Goal: Information Seeking & Learning: Learn about a topic

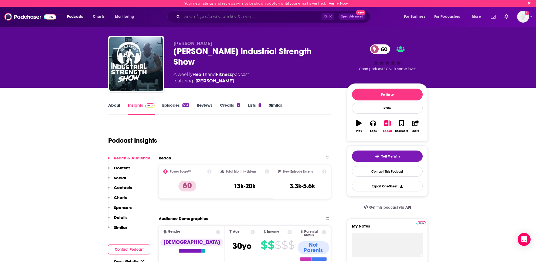
click at [210, 17] on input "Search podcasts, credits, & more..." at bounding box center [251, 16] width 139 height 9
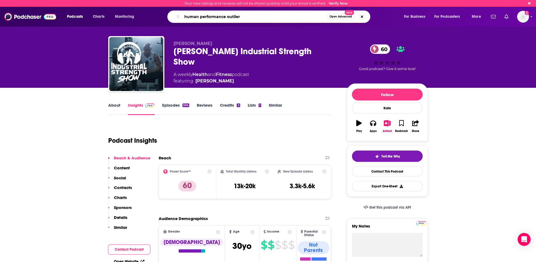
type input "human performance outliers"
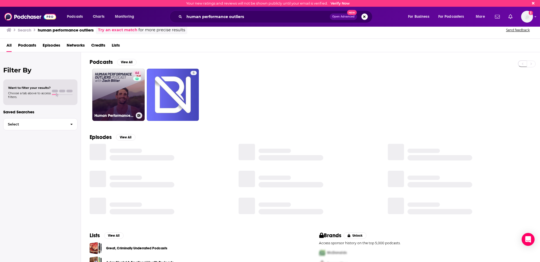
click at [112, 102] on link "64 Human Performance Outliers Podcast with [PERSON_NAME]" at bounding box center [118, 95] width 52 height 52
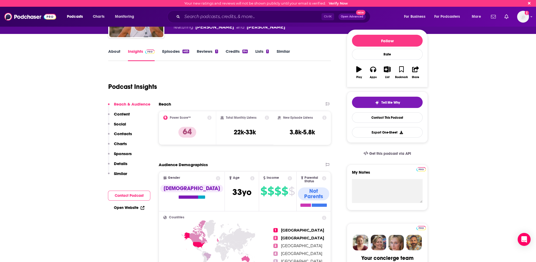
scroll to position [27, 0]
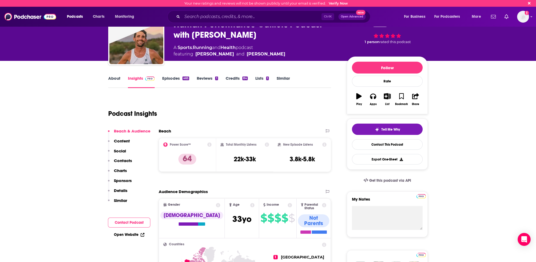
click at [112, 77] on link "About" at bounding box center [114, 82] width 12 height 12
